Goal: Information Seeking & Learning: Compare options

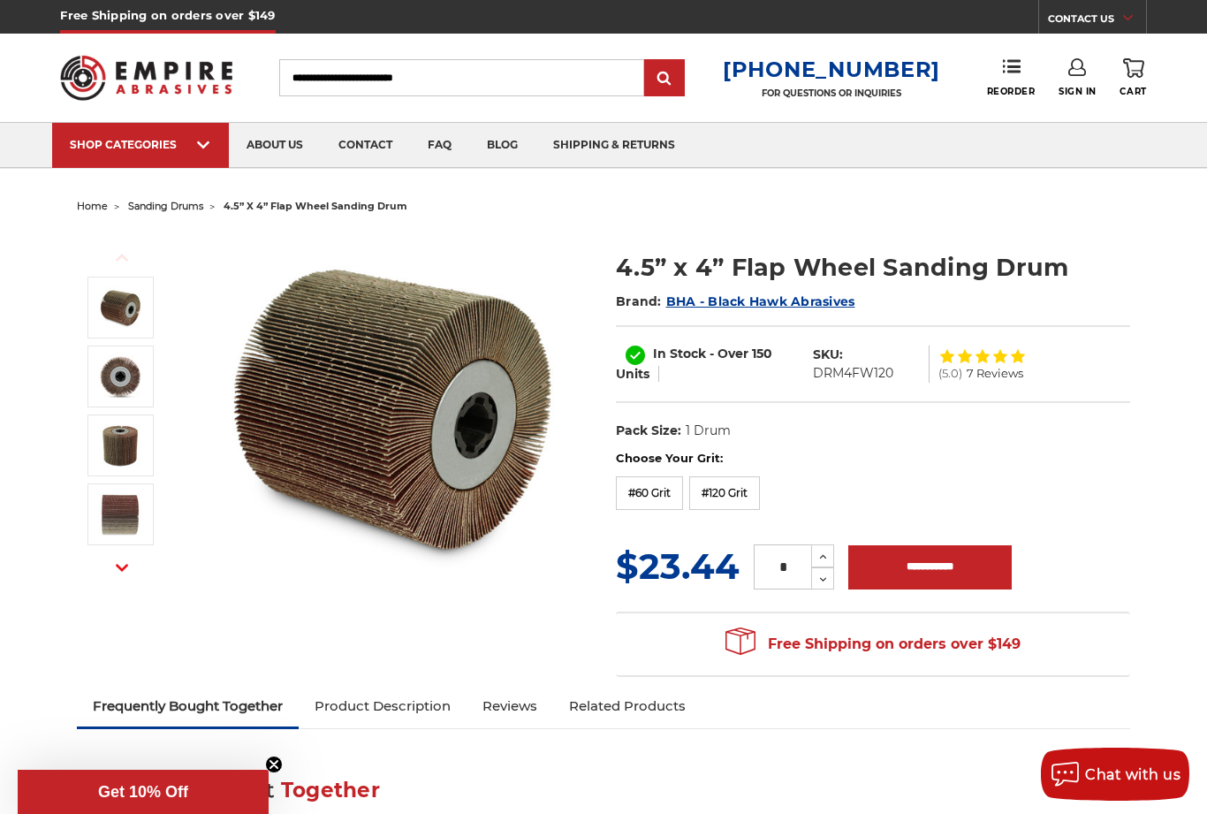
click at [196, 210] on span "sanding drums" at bounding box center [165, 206] width 75 height 12
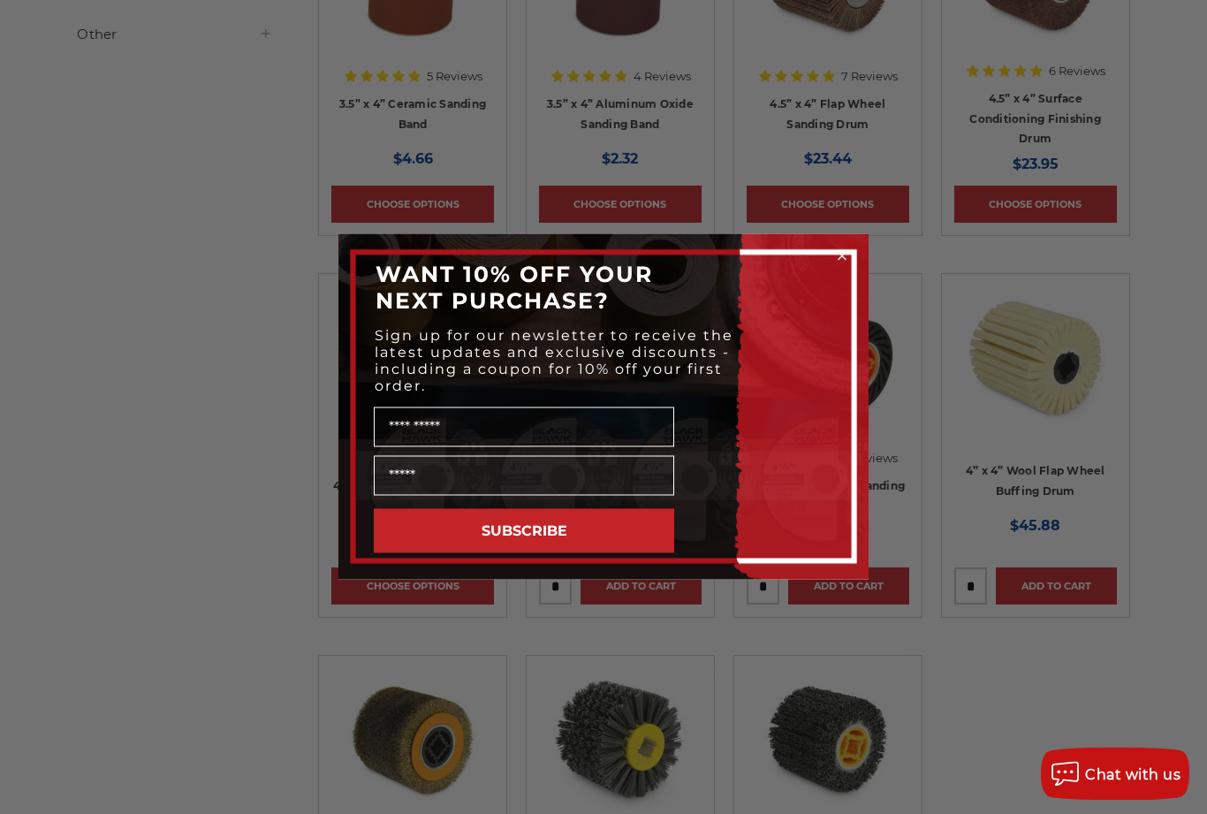
scroll to position [721, 0]
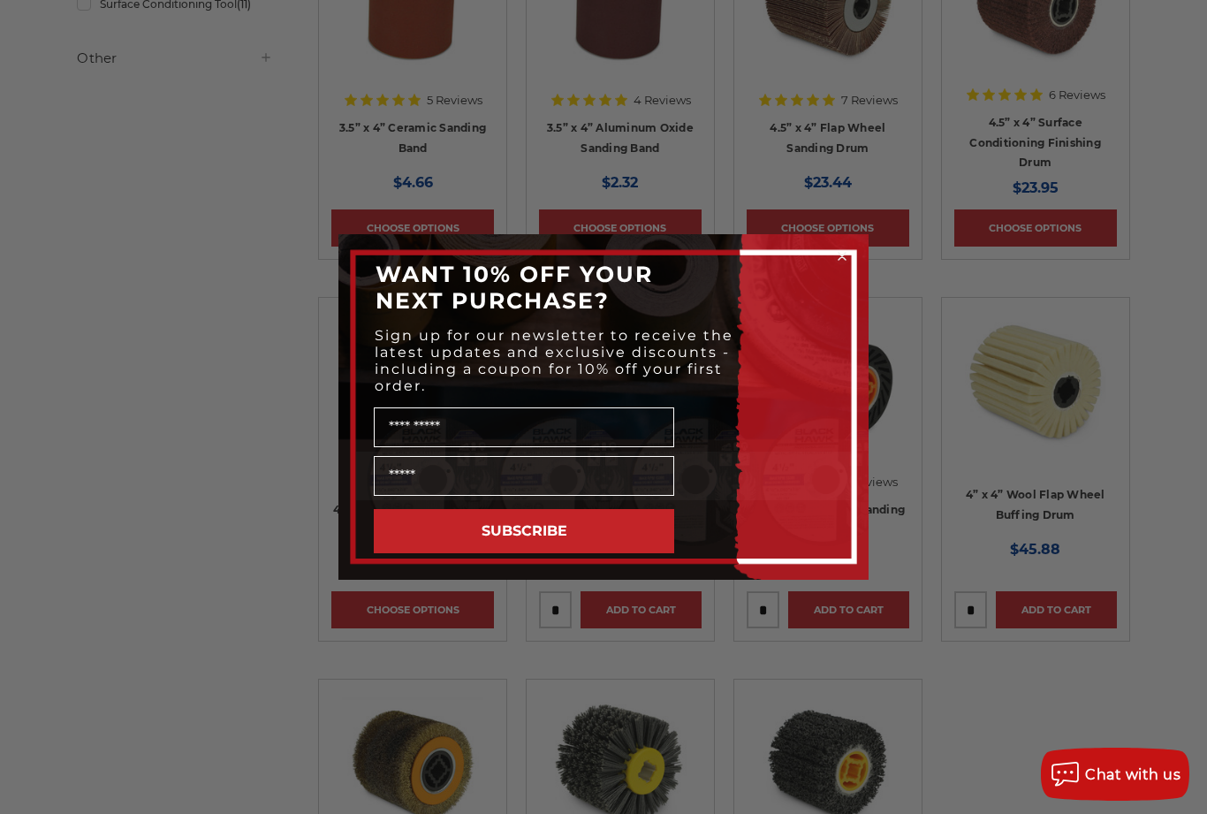
click at [840, 260] on icon "Close dialog" at bounding box center [842, 256] width 7 height 7
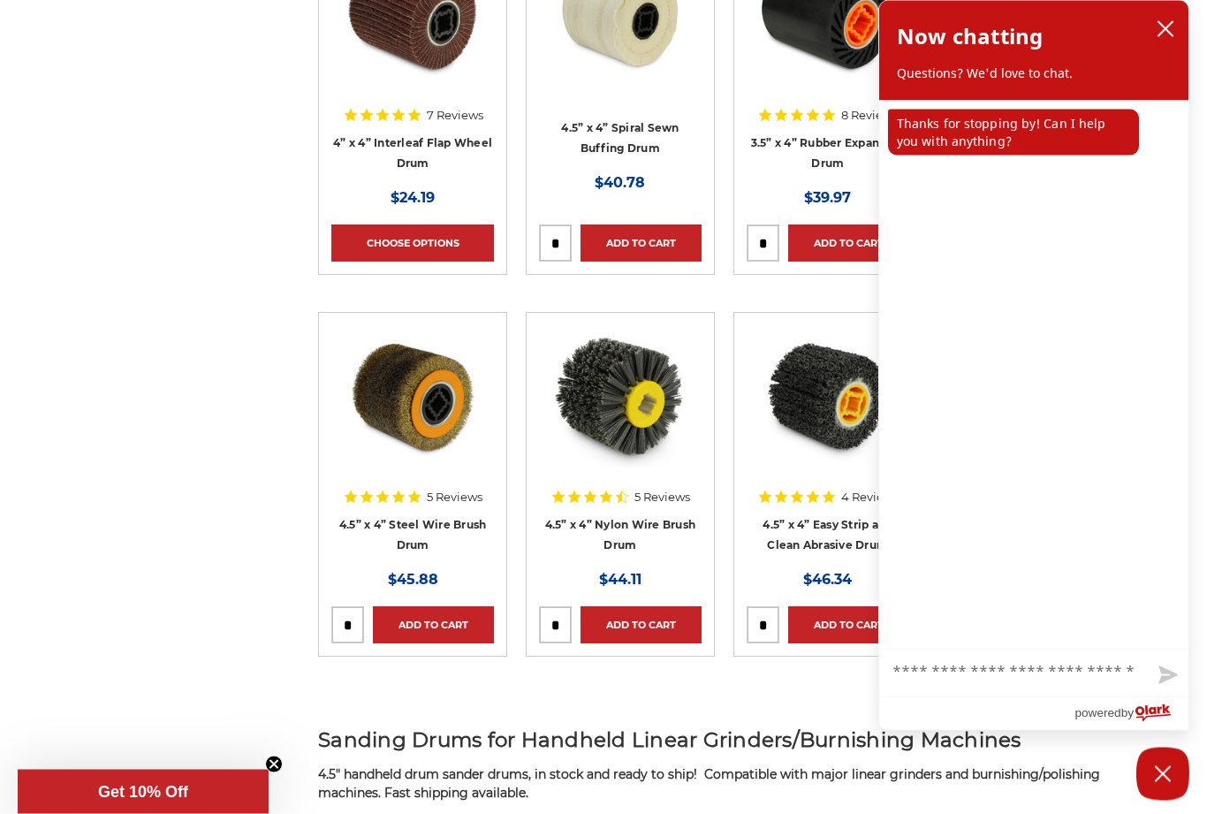
scroll to position [1092, 0]
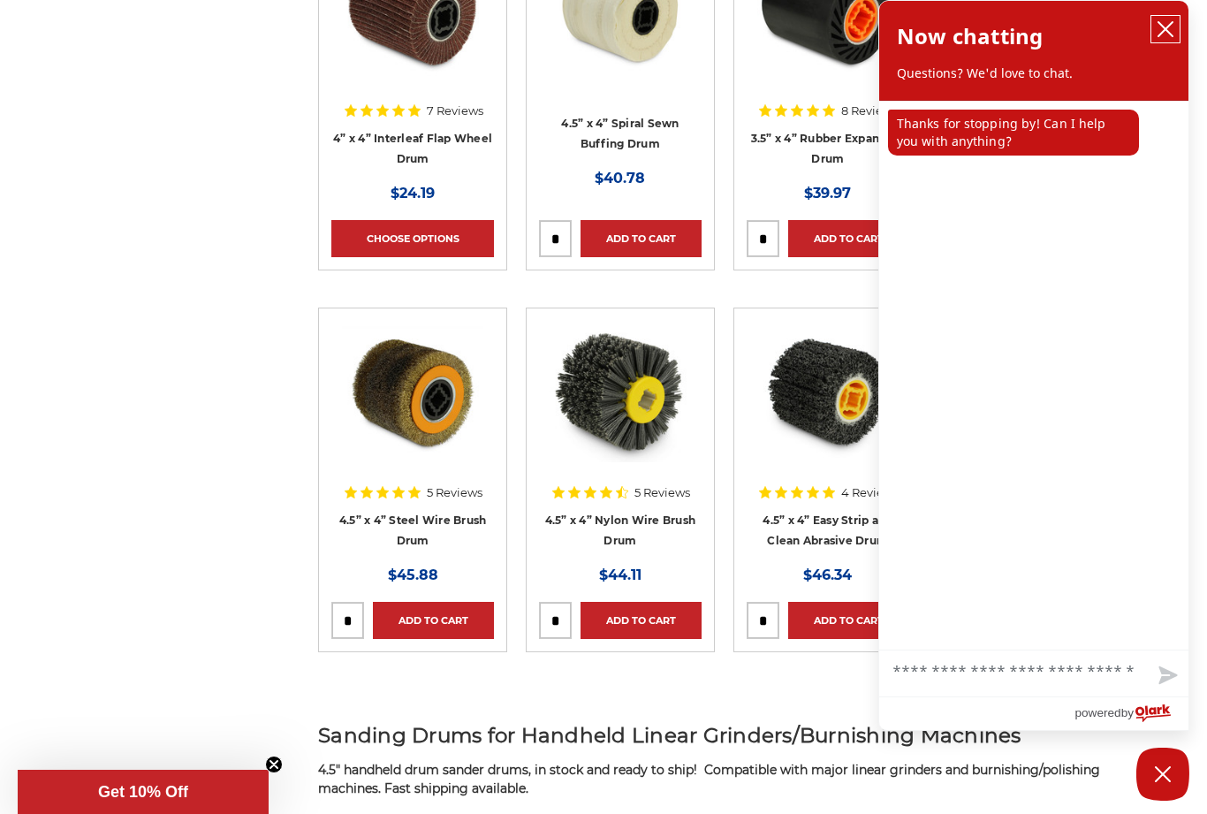
click at [1167, 37] on icon "close chatbox" at bounding box center [1166, 29] width 18 height 18
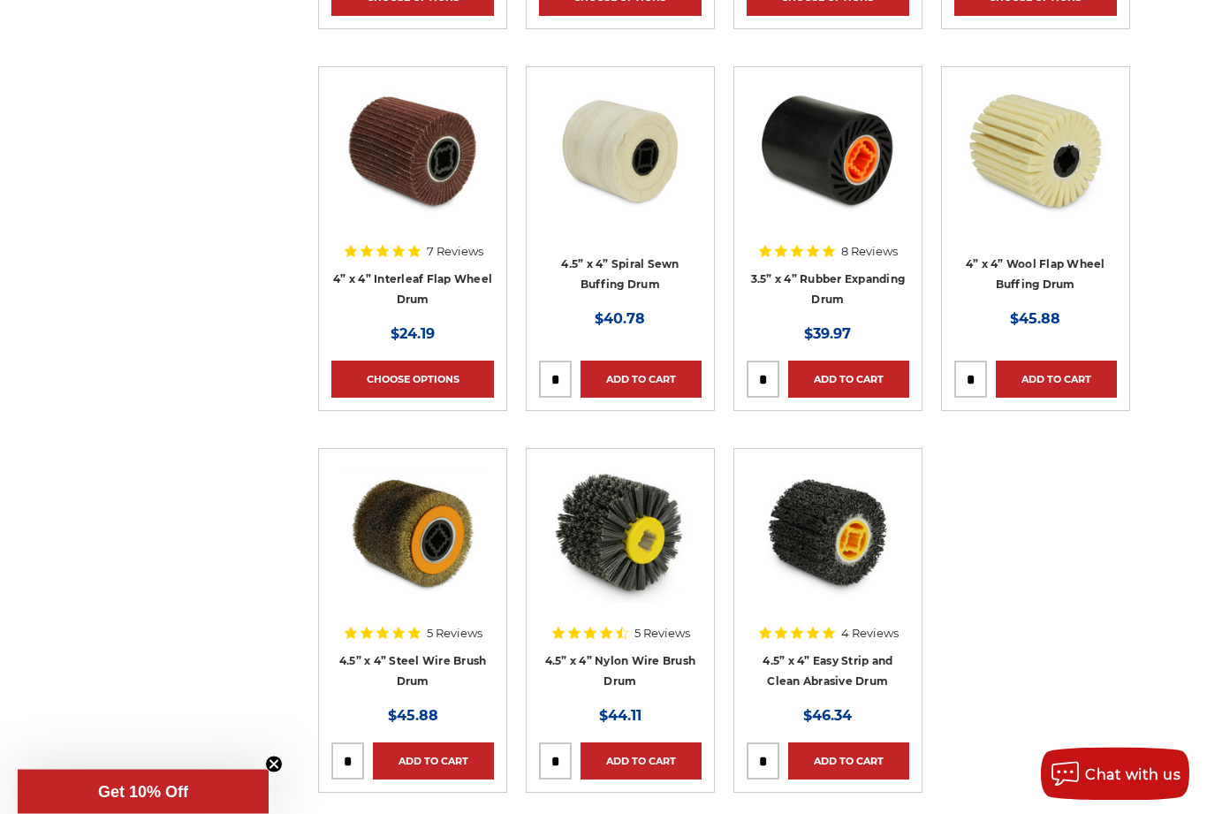
scroll to position [960, 0]
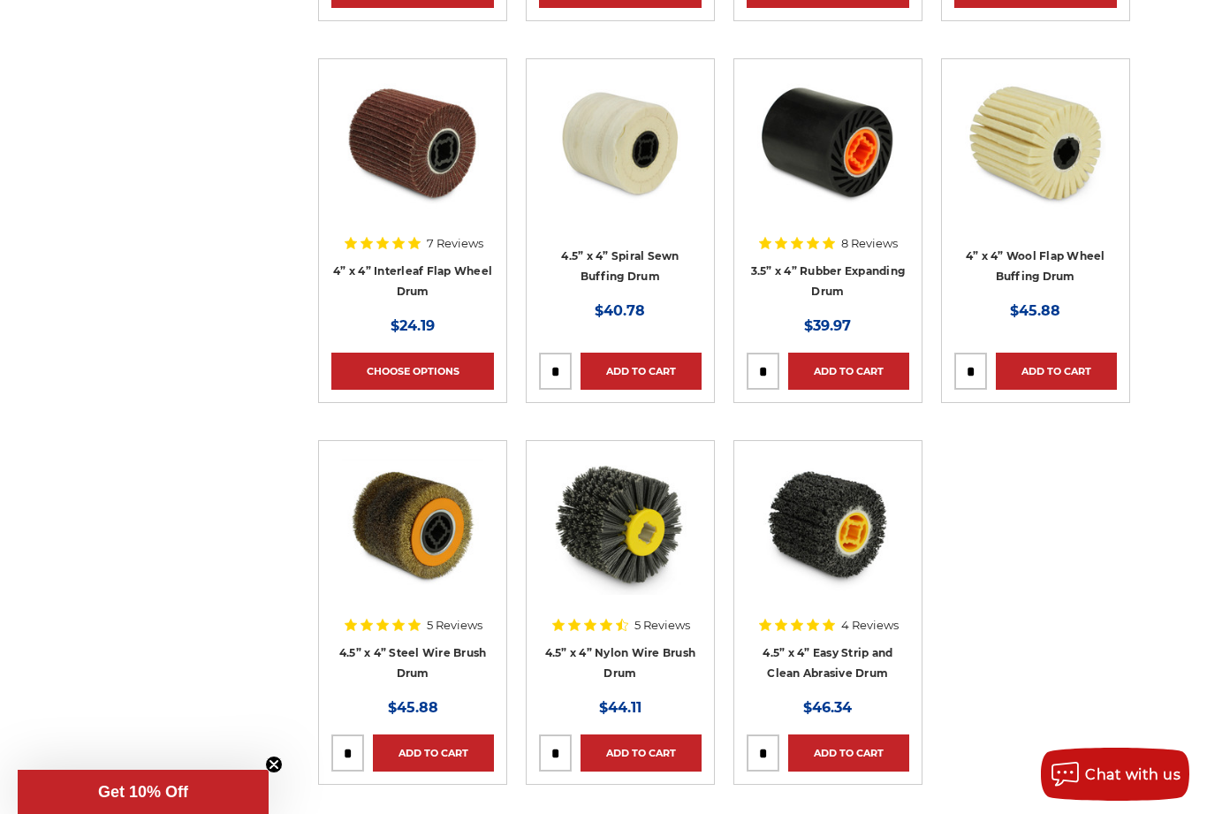
click at [430, 657] on link "4.5” x 4” Steel Wire Brush Drum" at bounding box center [413, 663] width 148 height 34
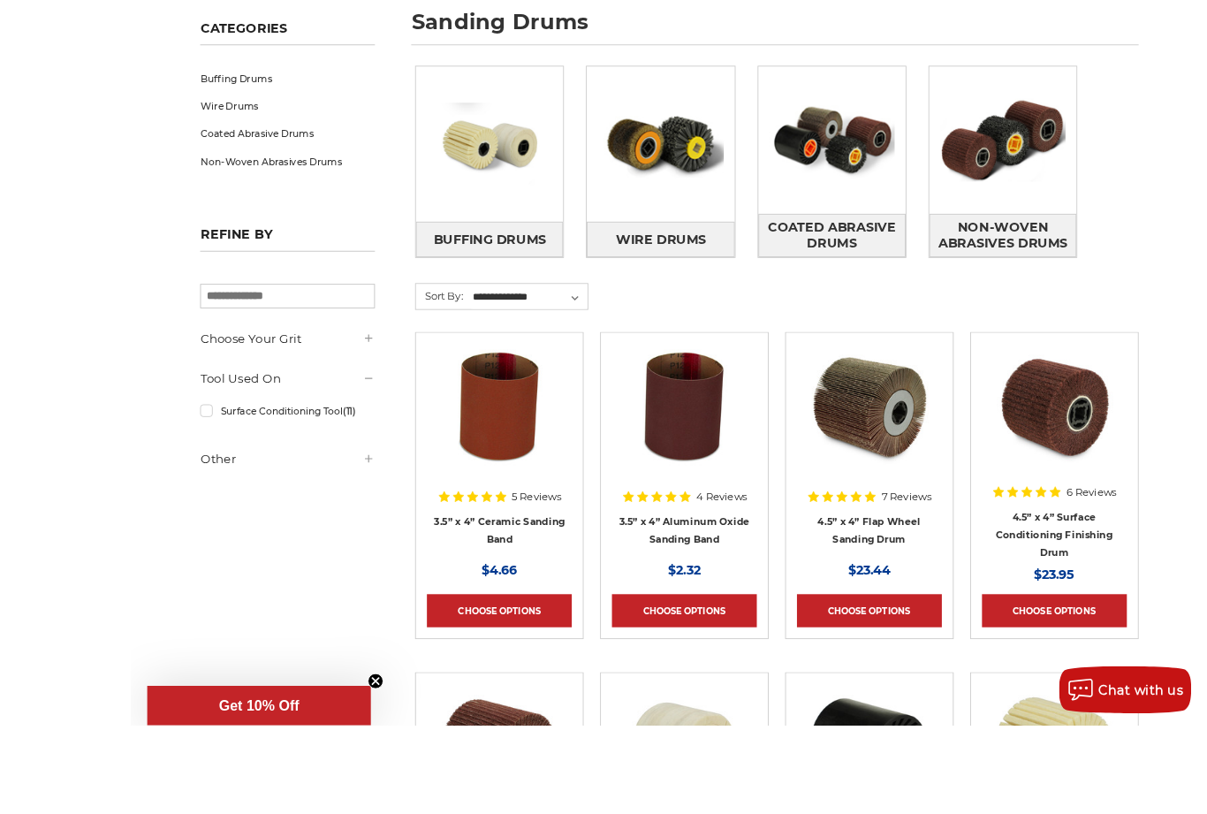
scroll to position [369, 0]
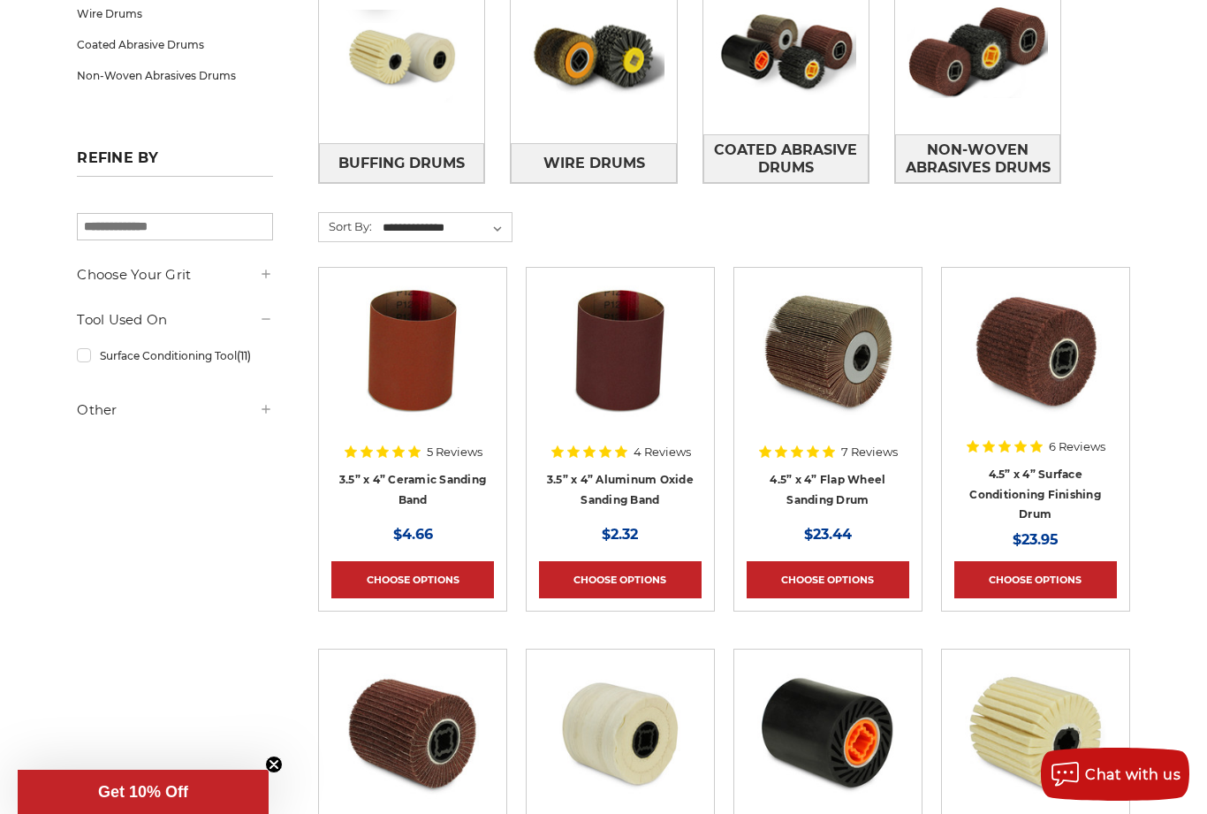
click at [431, 368] on img at bounding box center [412, 350] width 141 height 141
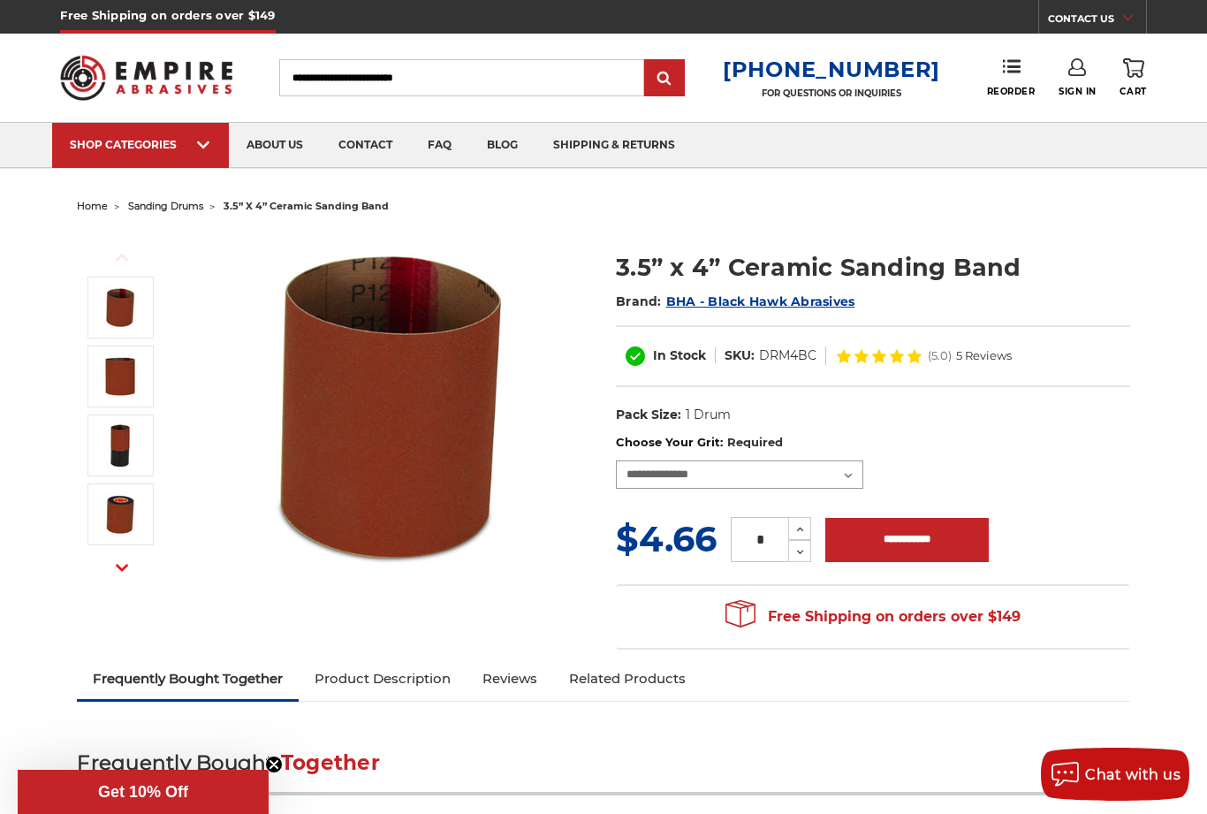
click at [849, 476] on select "**********" at bounding box center [739, 474] width 247 height 28
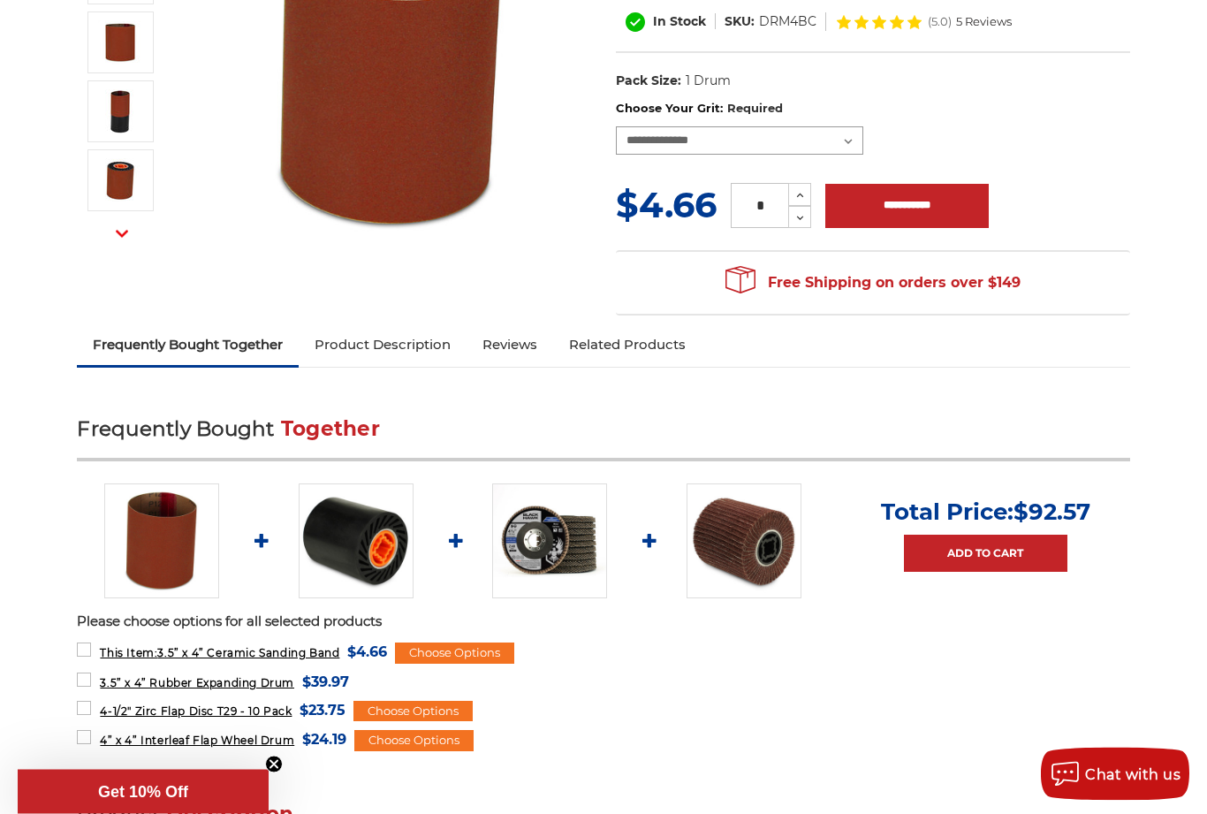
scroll to position [334, 0]
click at [348, 550] on img at bounding box center [356, 540] width 115 height 115
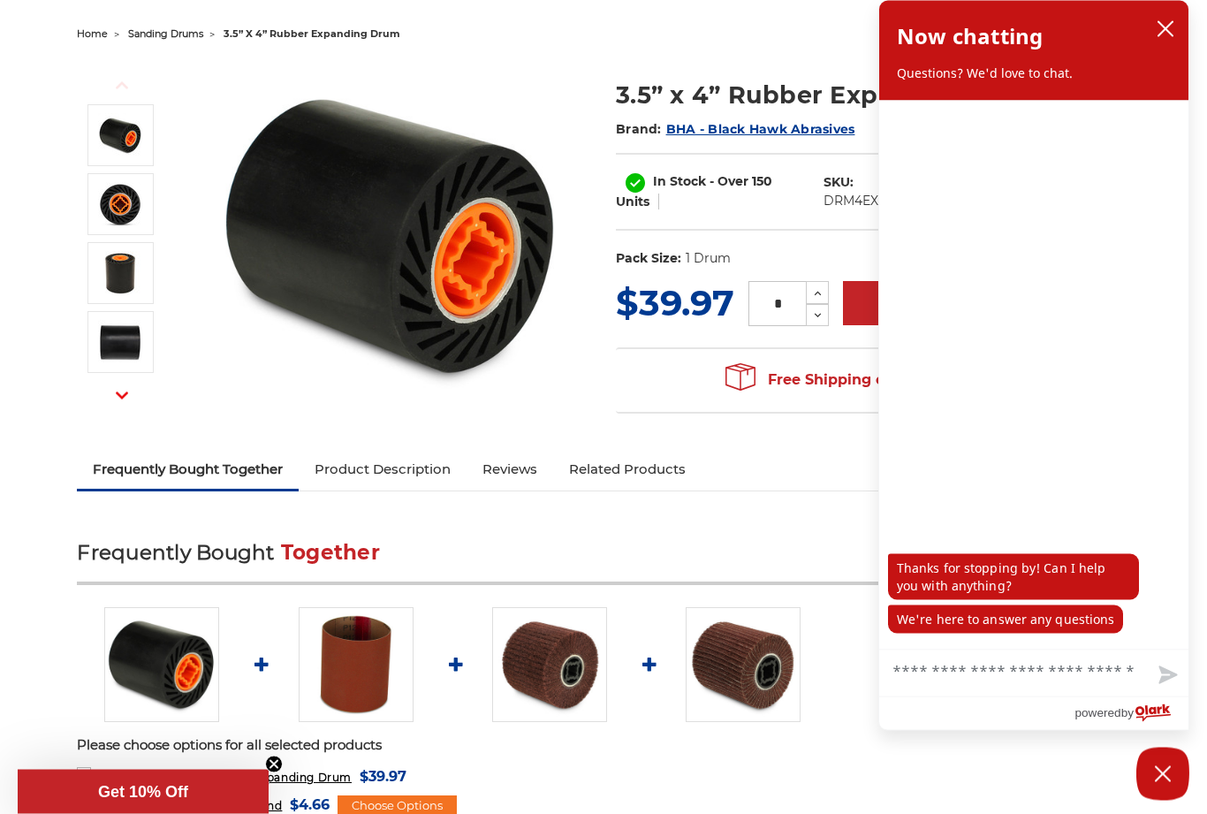
scroll to position [172, 0]
click at [1170, 30] on icon "close chatbox" at bounding box center [1166, 29] width 18 height 18
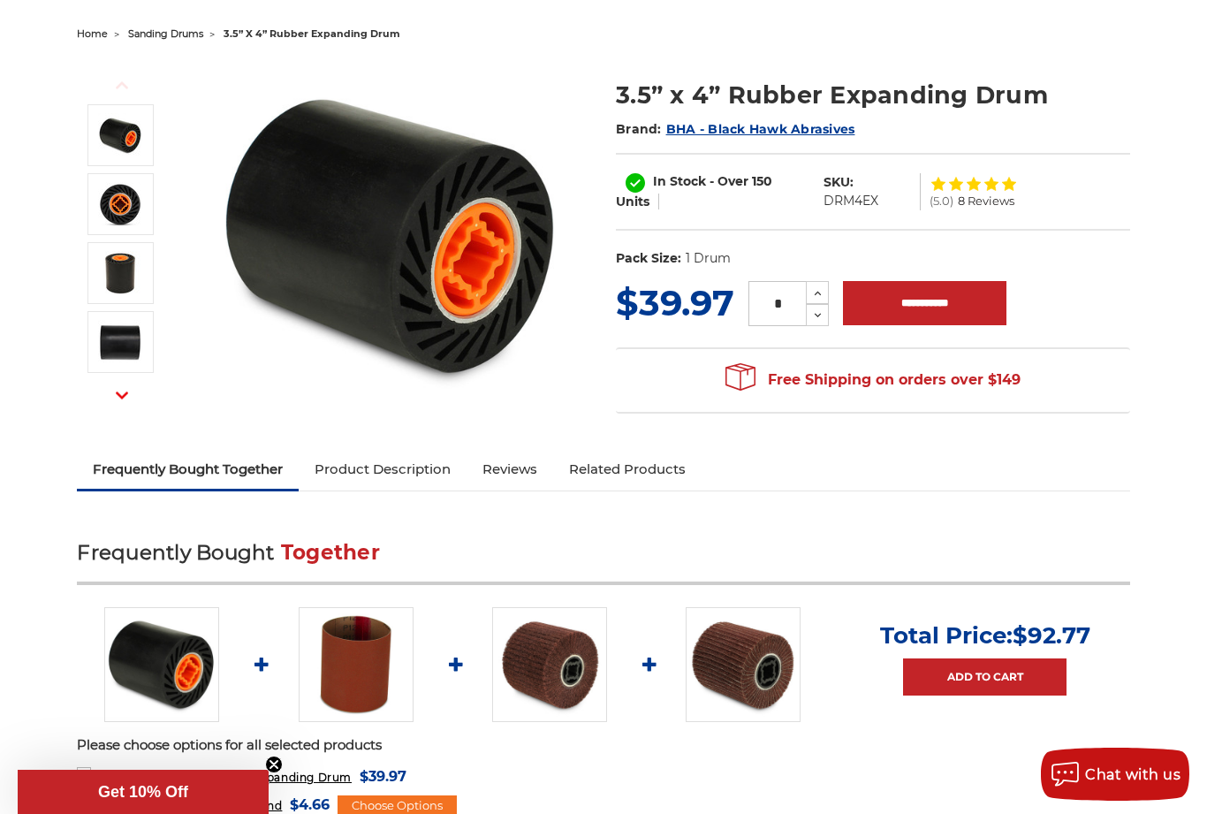
click at [416, 472] on link "Product Description" at bounding box center [383, 469] width 168 height 39
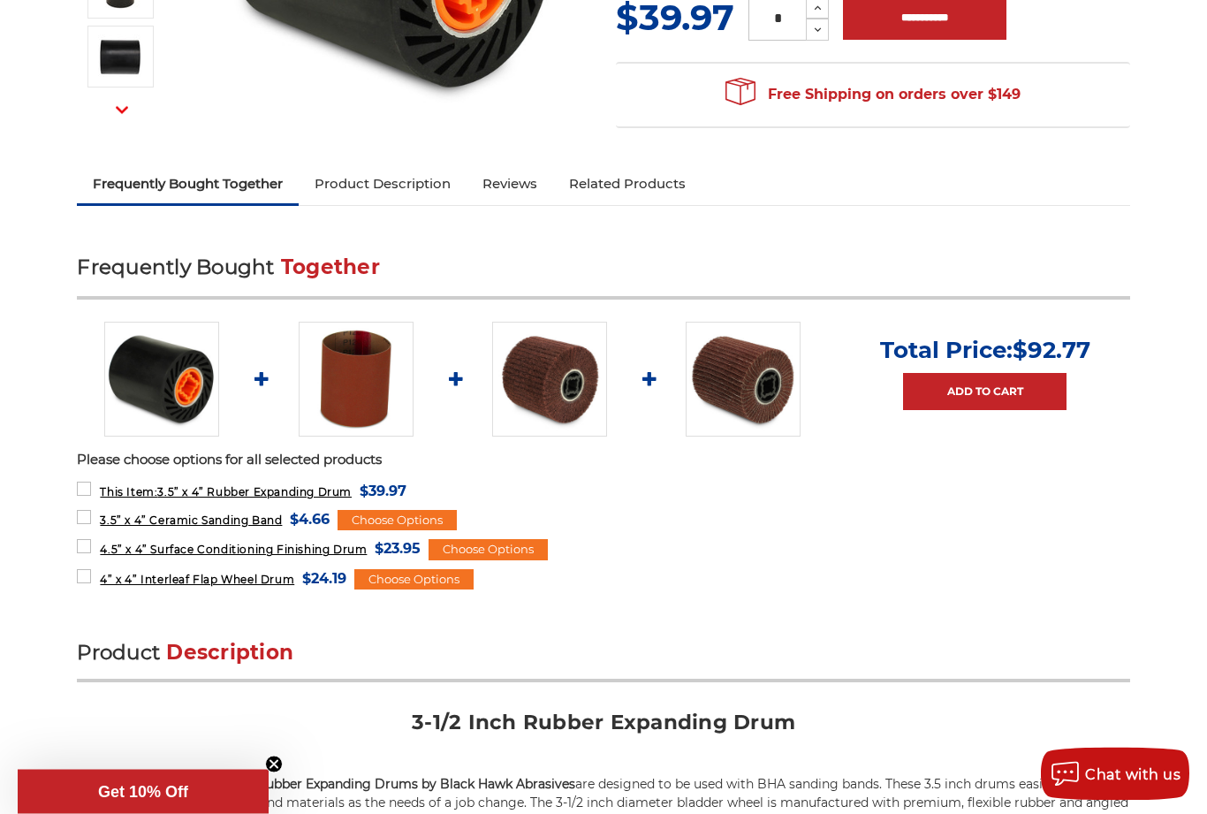
scroll to position [465, 0]
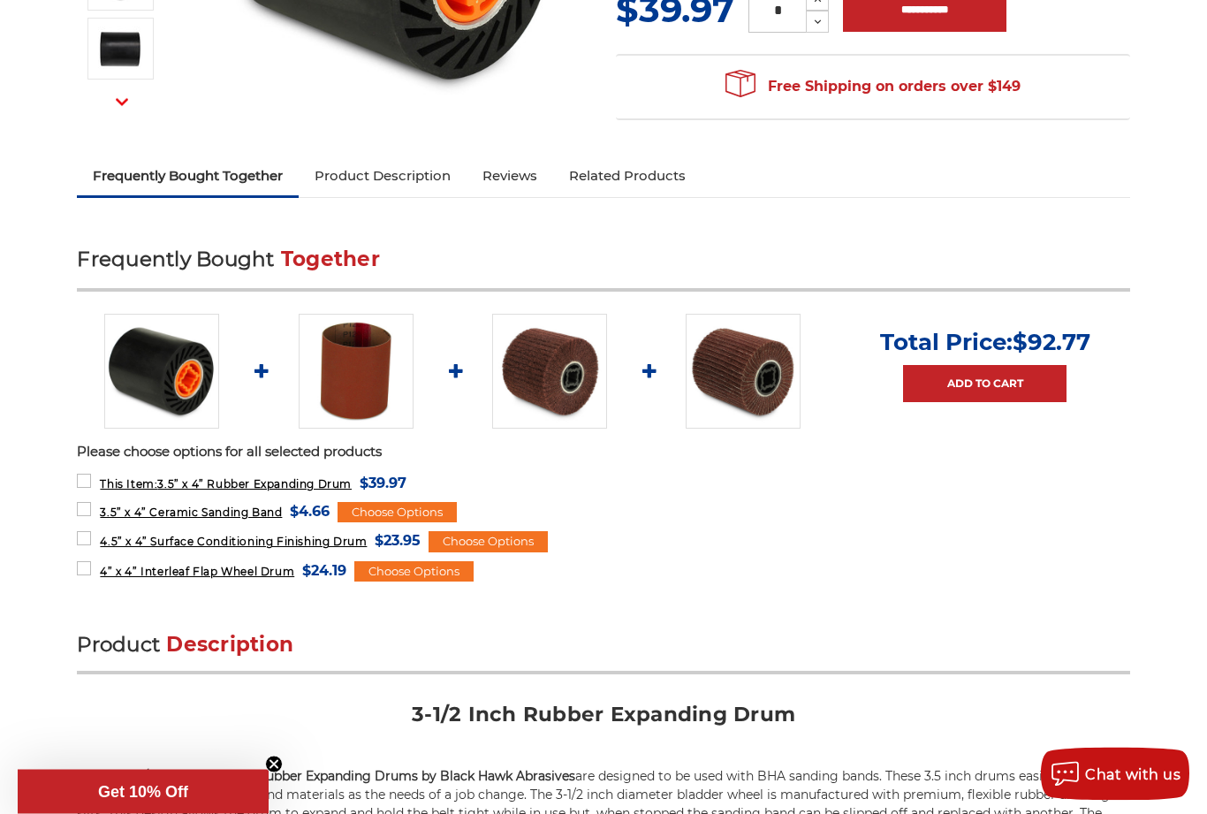
click at [362, 393] on img at bounding box center [356, 372] width 115 height 115
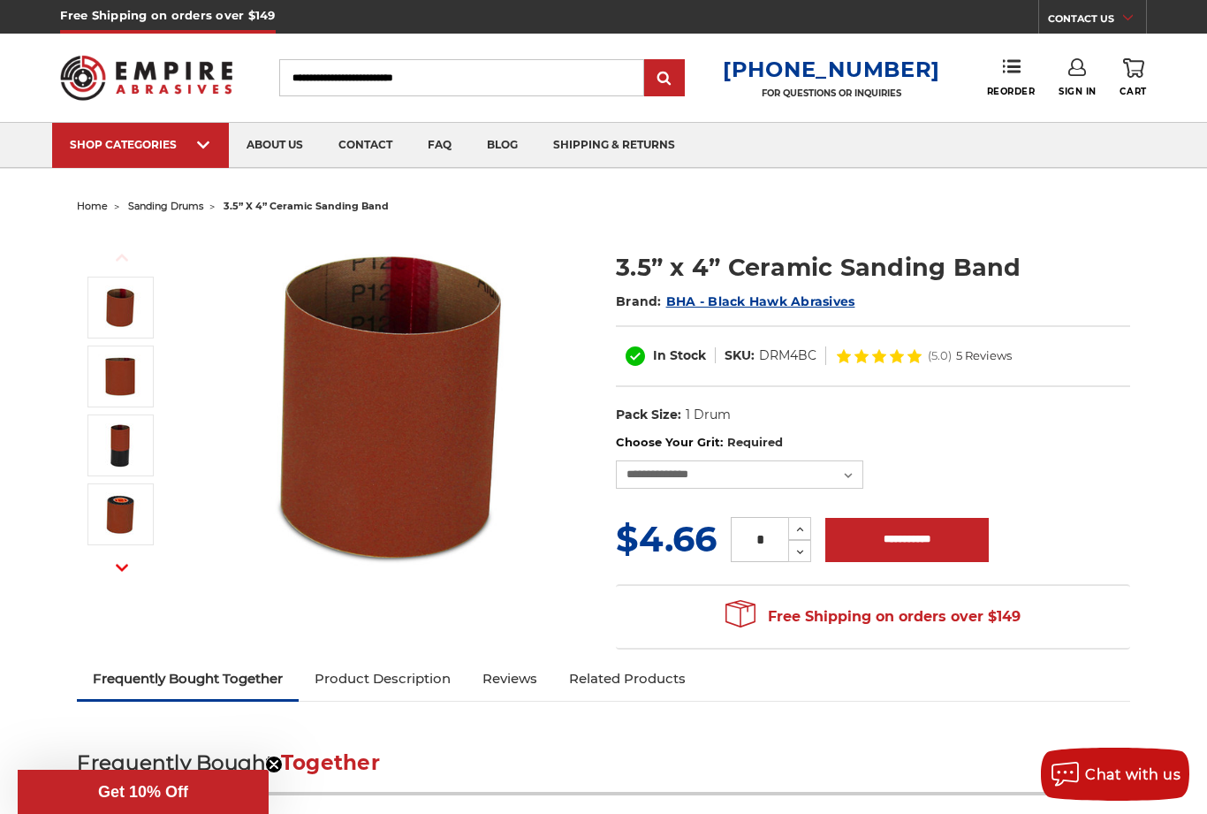
click at [946, 350] on span "(5.0)" at bounding box center [940, 355] width 24 height 11
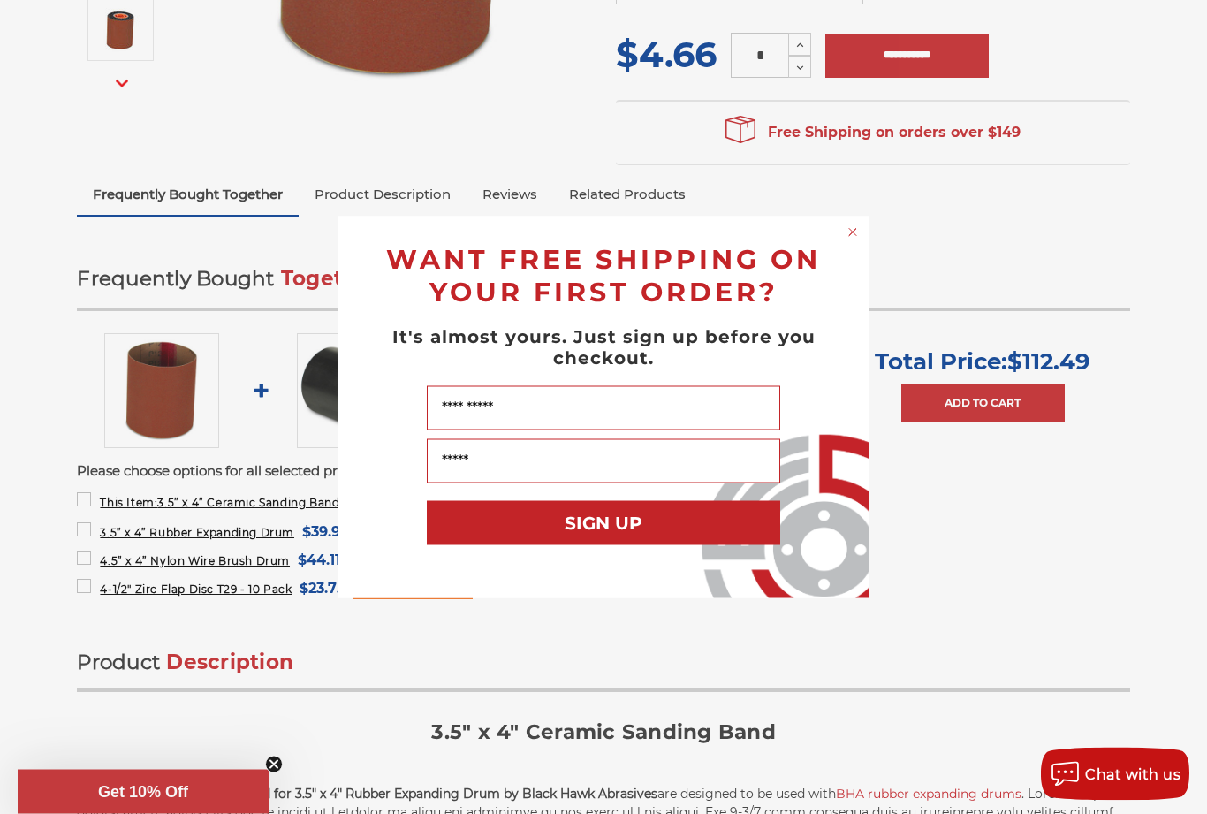
scroll to position [473, 0]
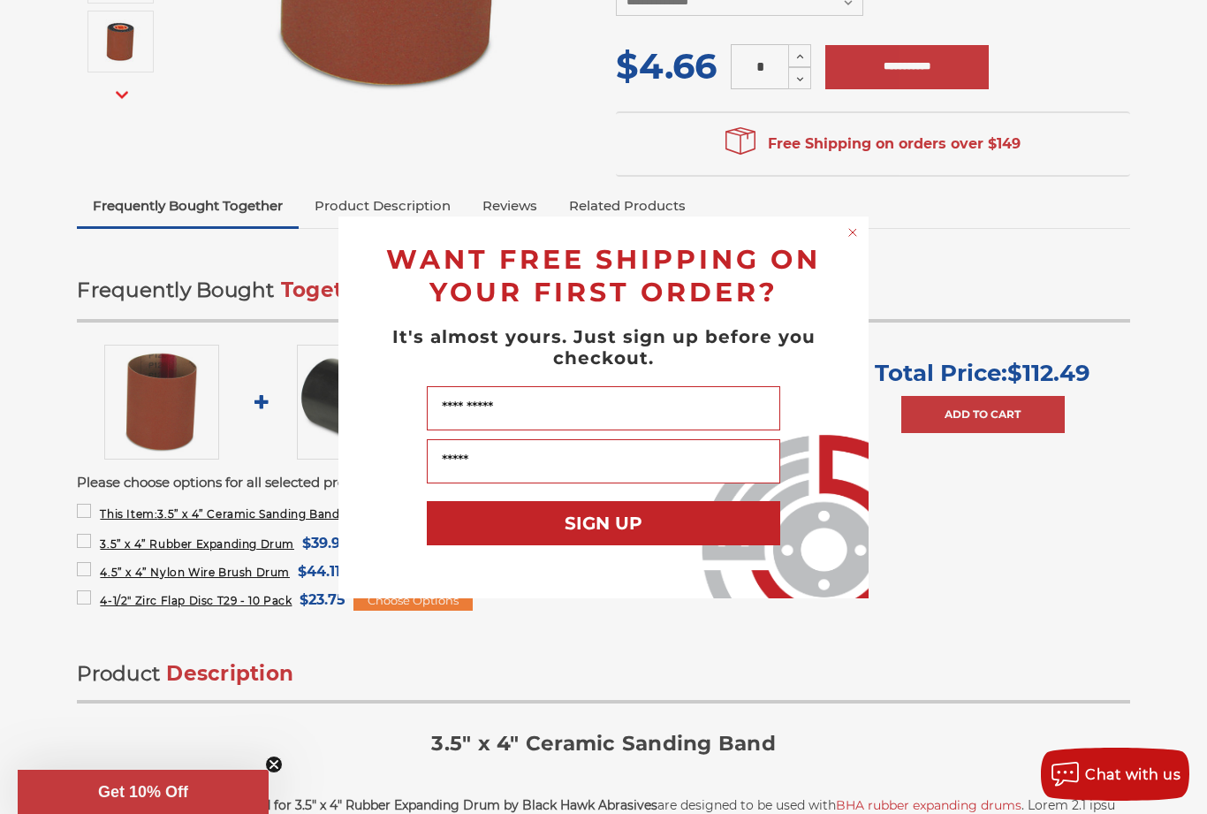
click at [853, 231] on circle "Close dialog" at bounding box center [853, 232] width 17 height 17
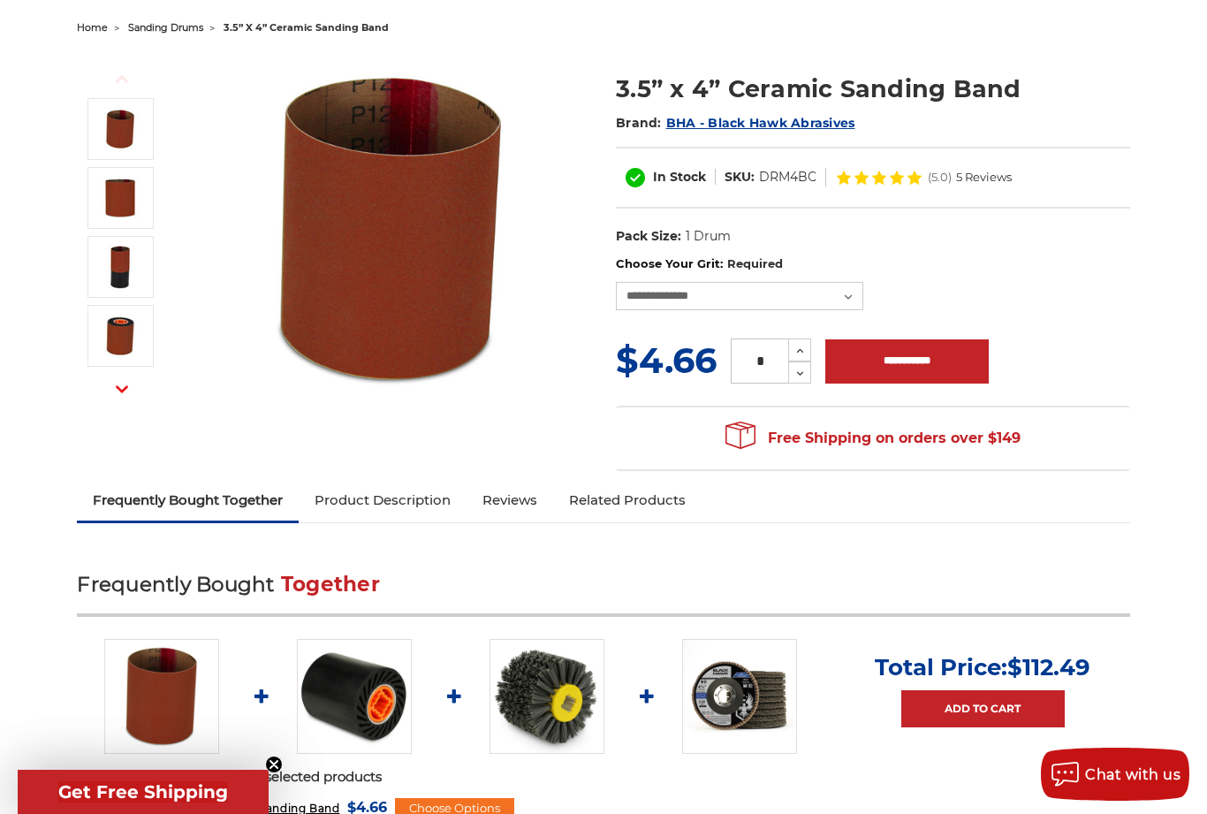
scroll to position [173, 0]
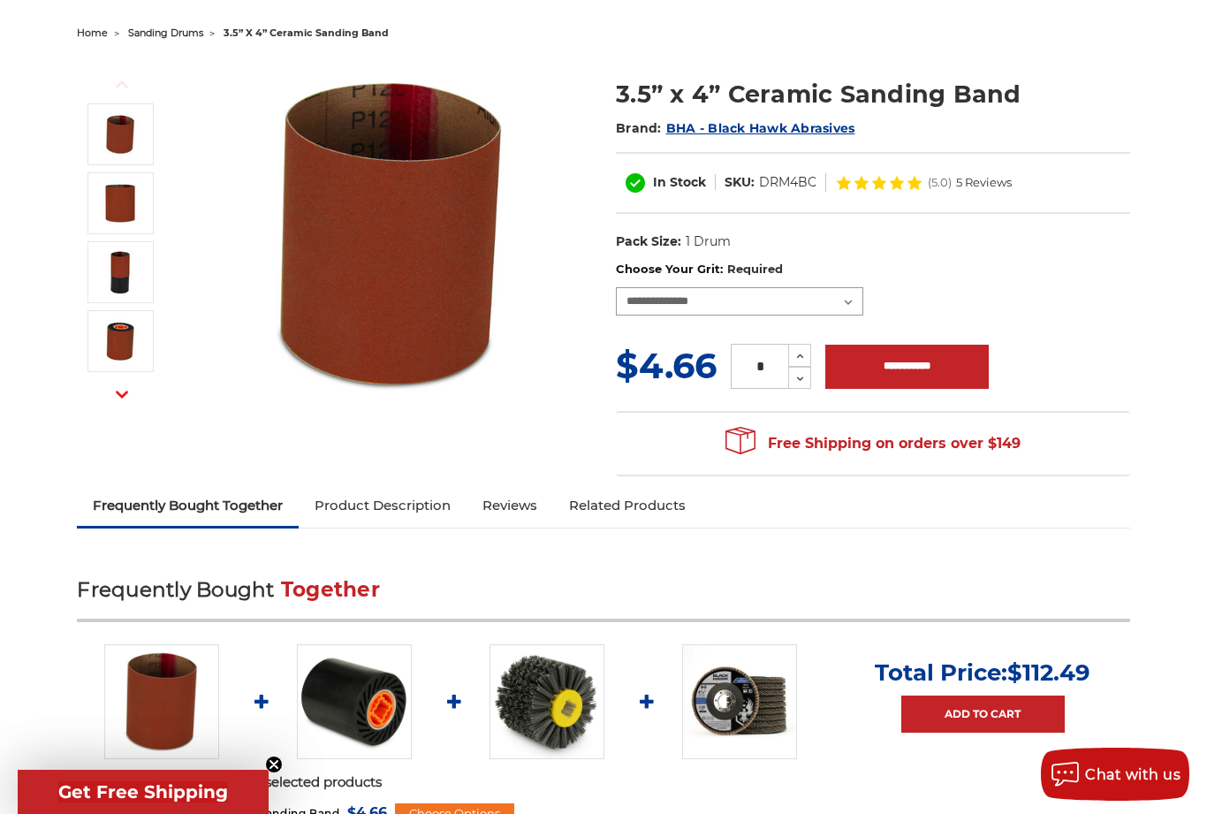
click at [848, 309] on select "**********" at bounding box center [739, 301] width 247 height 28
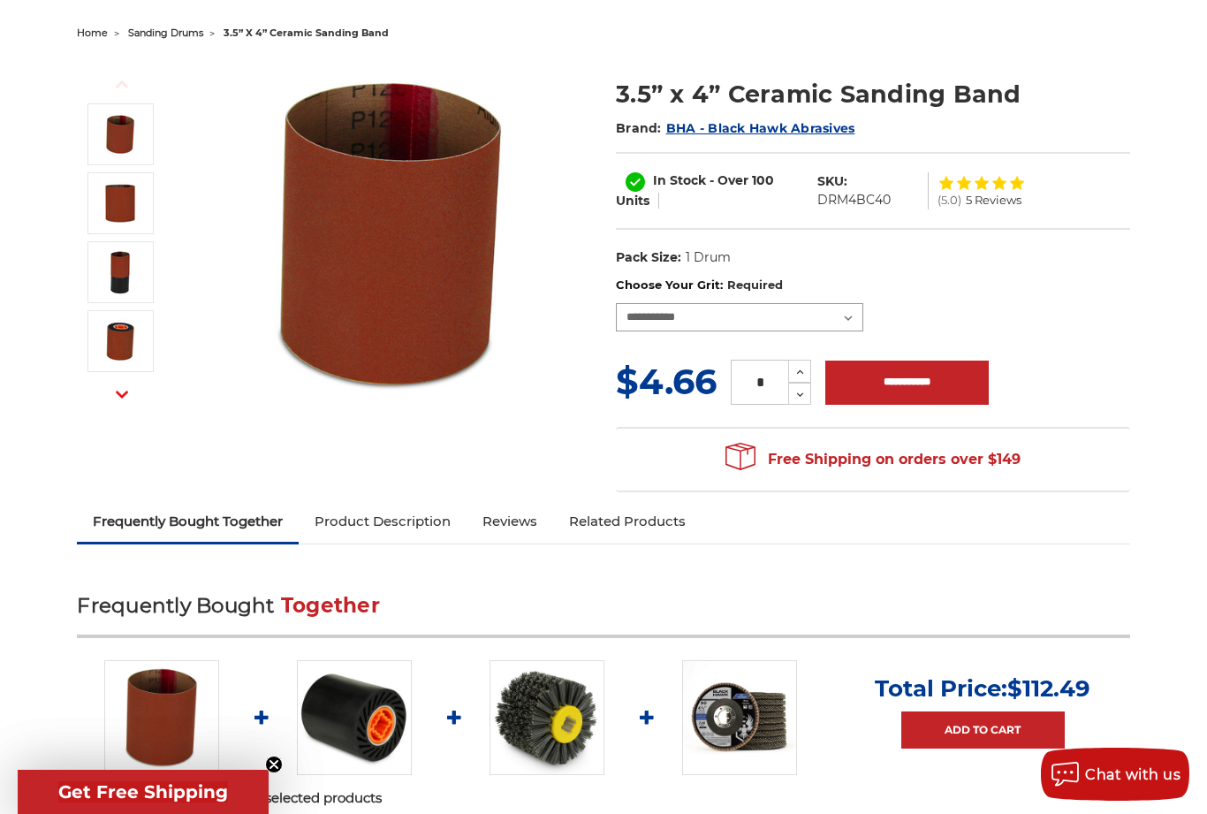
click at [846, 323] on select "**********" at bounding box center [739, 317] width 247 height 28
select select "****"
